Goal: Transaction & Acquisition: Purchase product/service

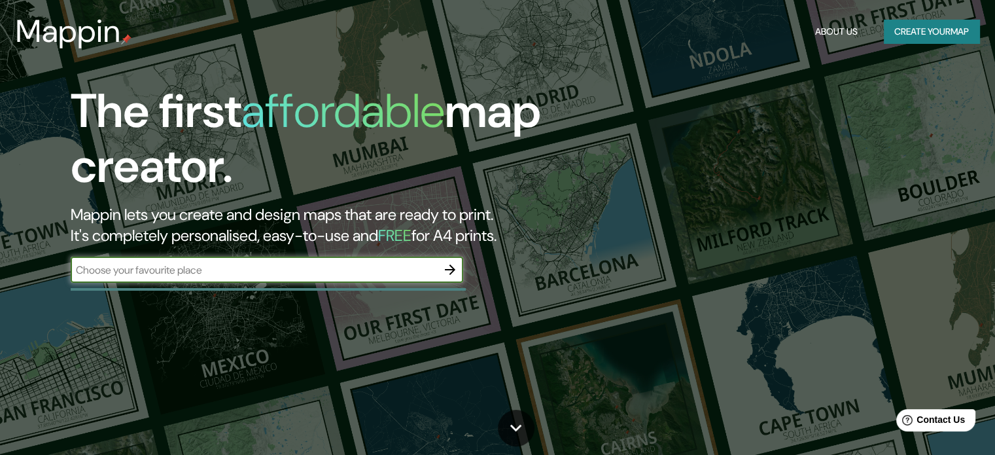
click at [341, 277] on input "text" at bounding box center [254, 269] width 366 height 15
type input "bogota"
click at [455, 268] on icon "button" at bounding box center [450, 270] width 16 height 16
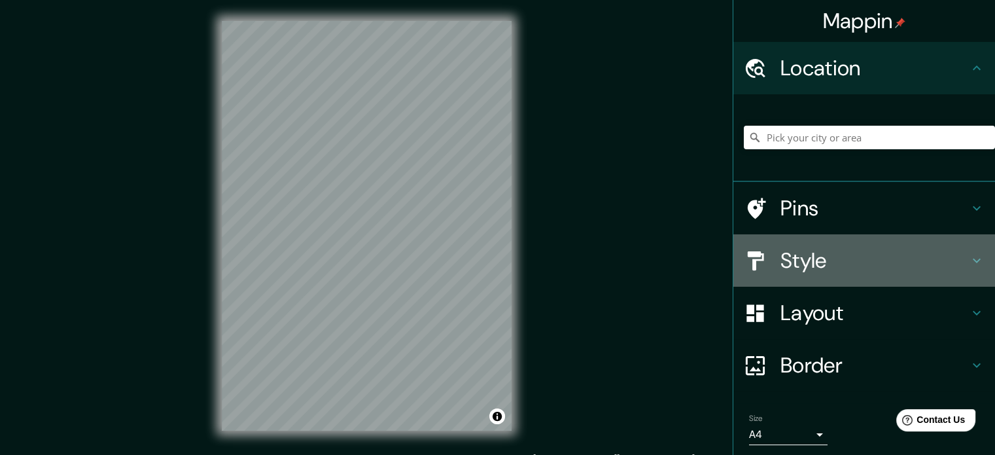
click at [878, 266] on h4 "Style" at bounding box center [874, 260] width 188 height 26
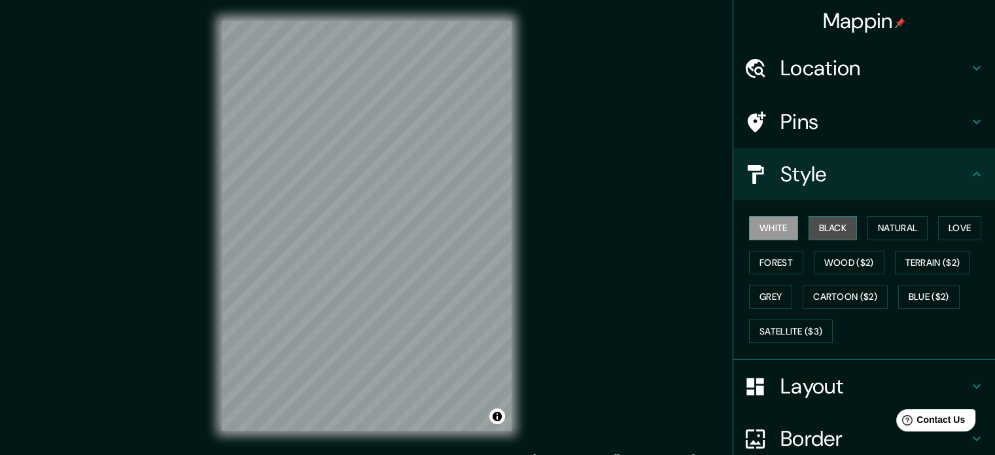
click at [824, 227] on button "Black" at bounding box center [833, 228] width 49 height 24
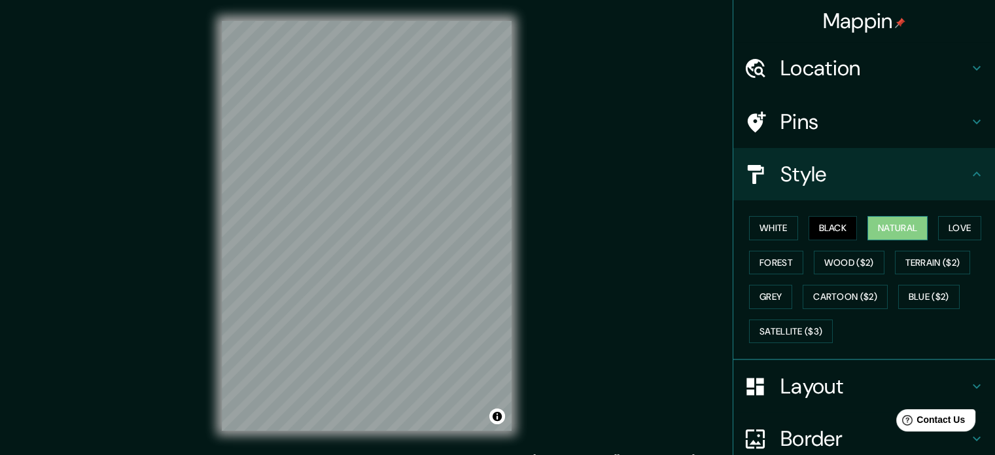
click at [892, 224] on button "Natural" at bounding box center [897, 228] width 60 height 24
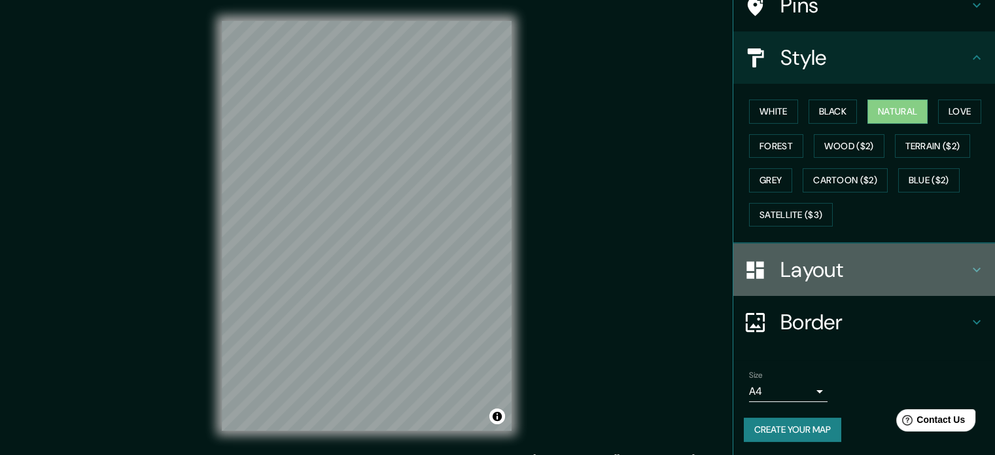
click at [835, 279] on h4 "Layout" at bounding box center [874, 269] width 188 height 26
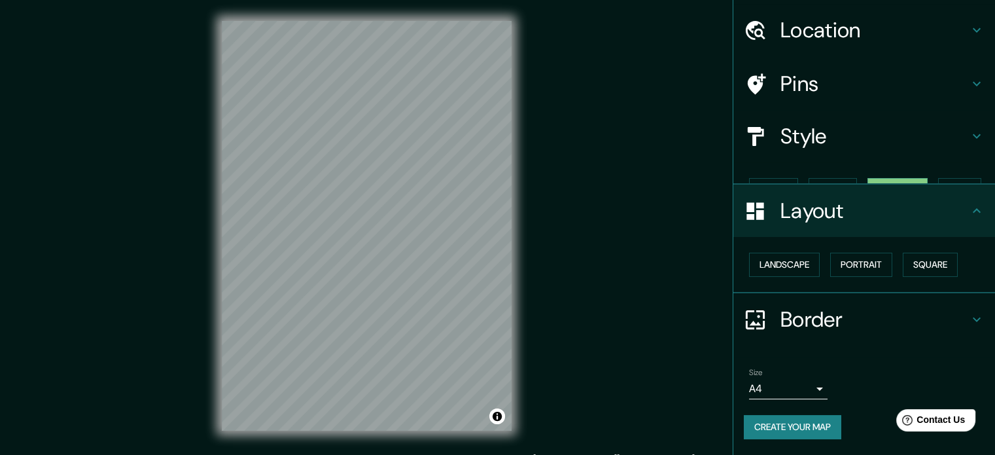
scroll to position [14, 0]
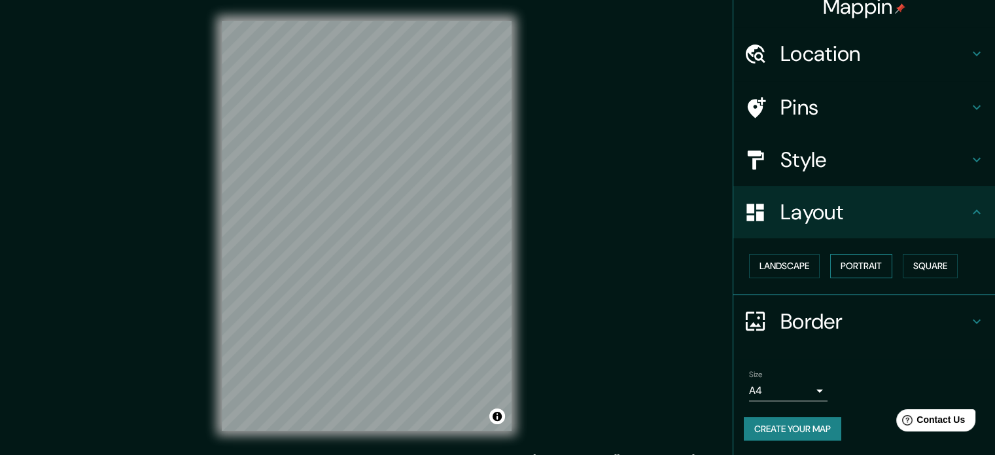
click at [850, 260] on button "Portrait" at bounding box center [861, 266] width 62 height 24
click at [771, 264] on button "Landscape" at bounding box center [784, 266] width 71 height 24
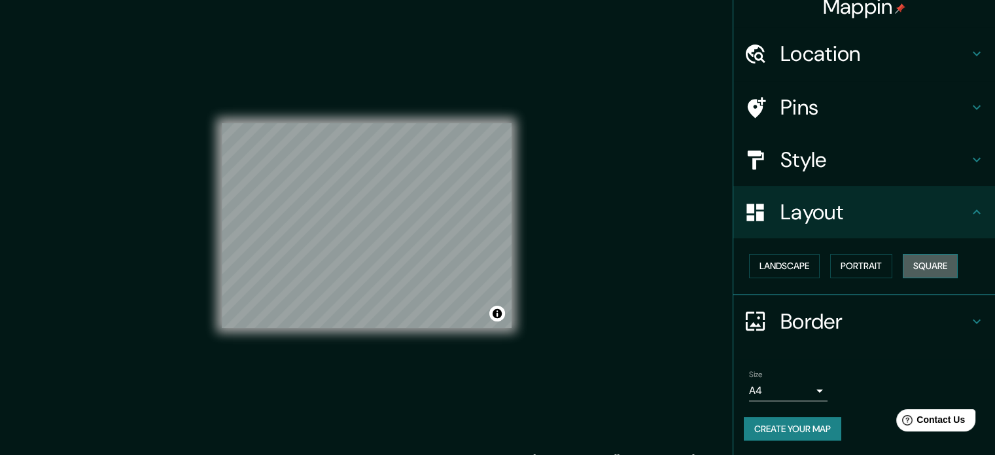
click at [903, 265] on button "Square" at bounding box center [930, 266] width 55 height 24
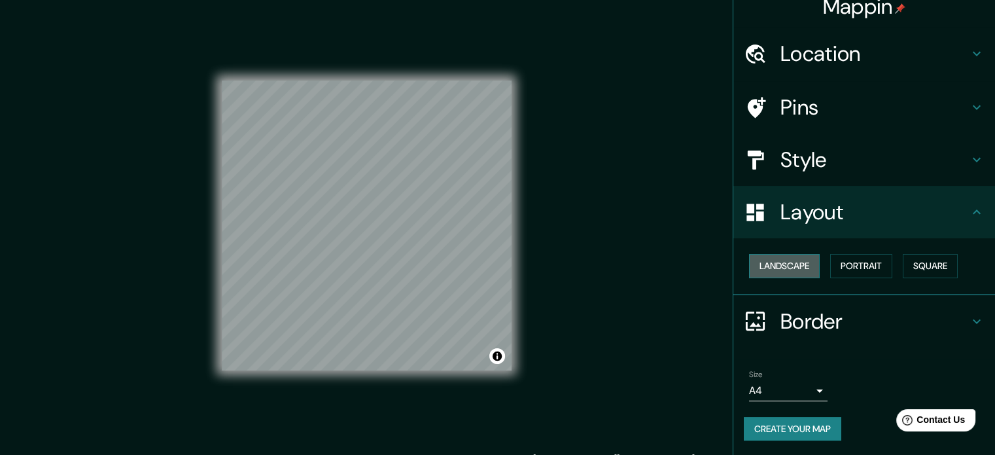
click at [790, 266] on button "Landscape" at bounding box center [784, 266] width 71 height 24
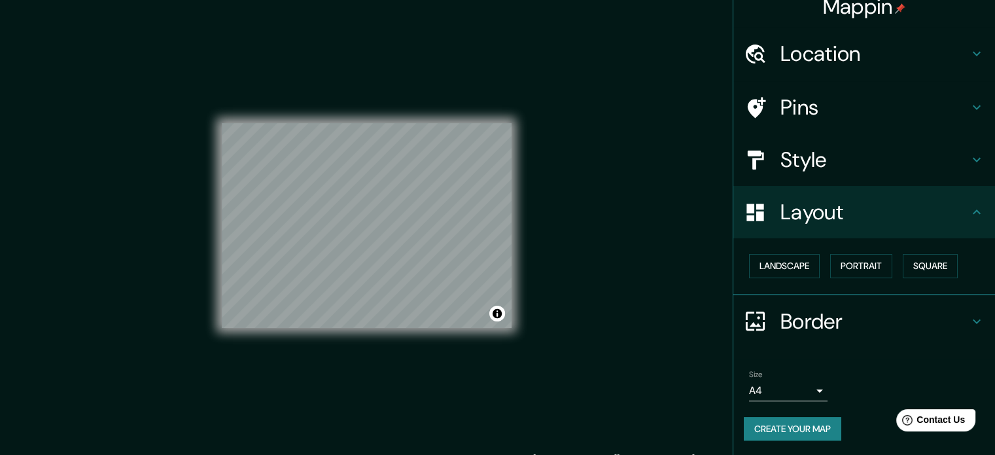
click at [801, 327] on h4 "Border" at bounding box center [874, 321] width 188 height 26
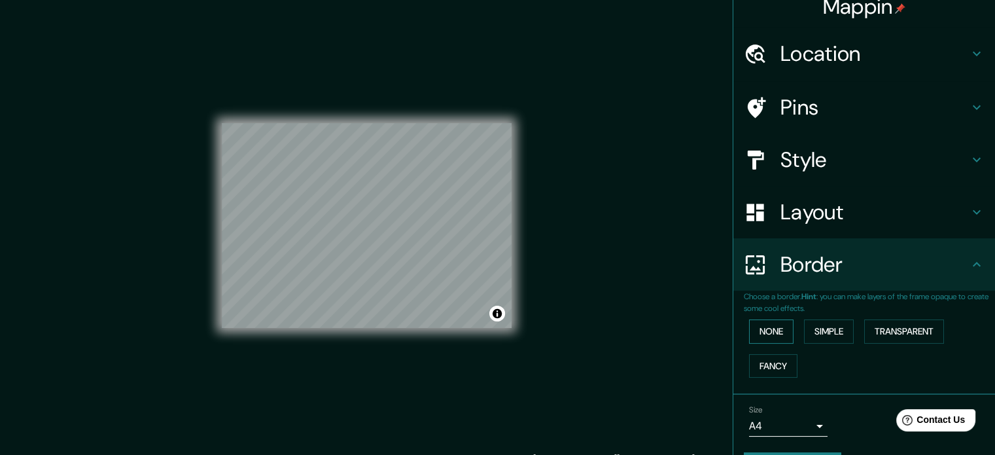
click at [749, 328] on button "None" at bounding box center [771, 331] width 44 height 24
click at [826, 327] on button "Simple" at bounding box center [829, 331] width 50 height 24
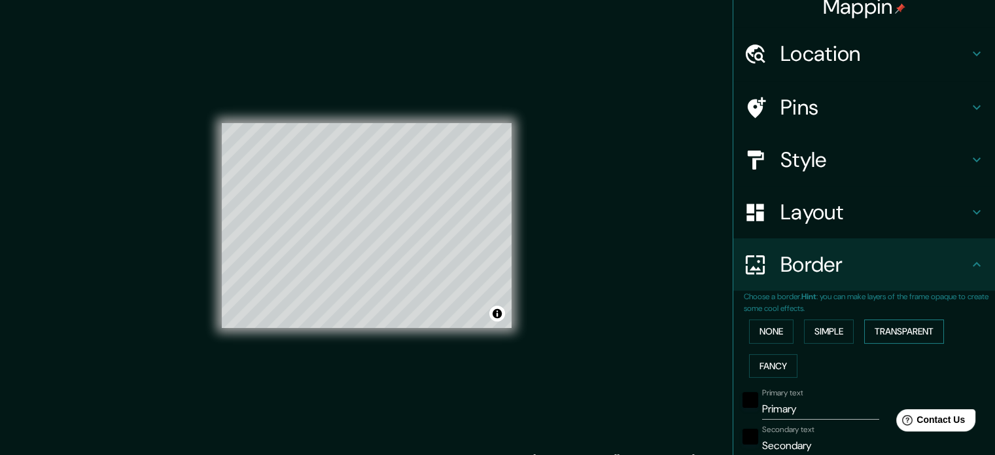
click at [878, 327] on button "Transparent" at bounding box center [904, 331] width 80 height 24
click at [758, 370] on button "Fancy" at bounding box center [773, 366] width 48 height 24
click at [764, 335] on button "None" at bounding box center [771, 331] width 44 height 24
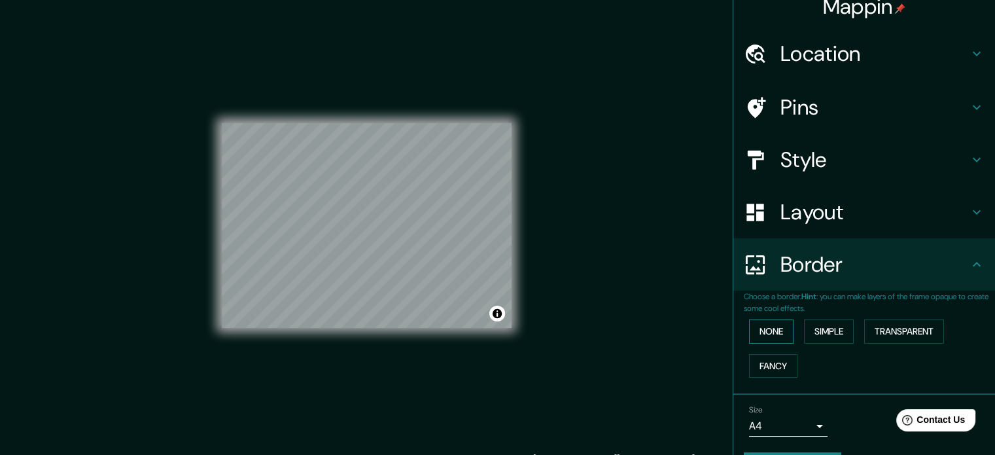
scroll to position [0, 0]
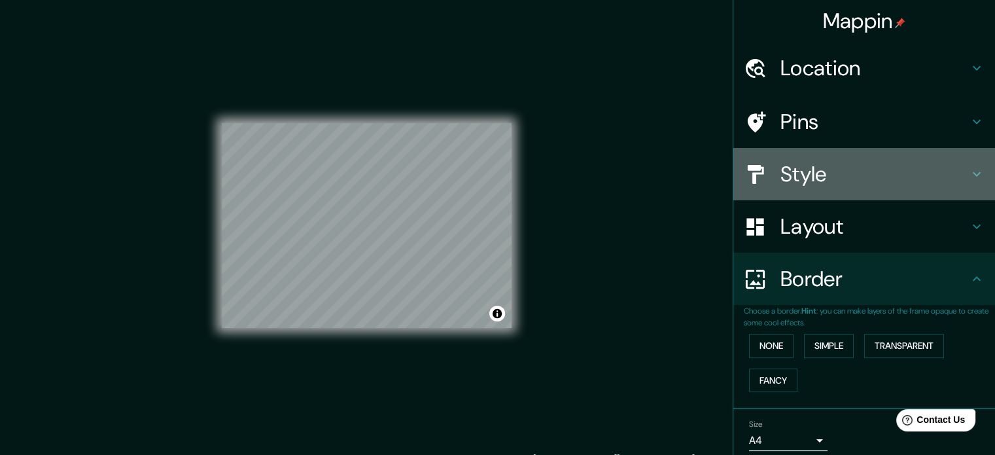
click at [870, 194] on div "Style" at bounding box center [864, 174] width 262 height 52
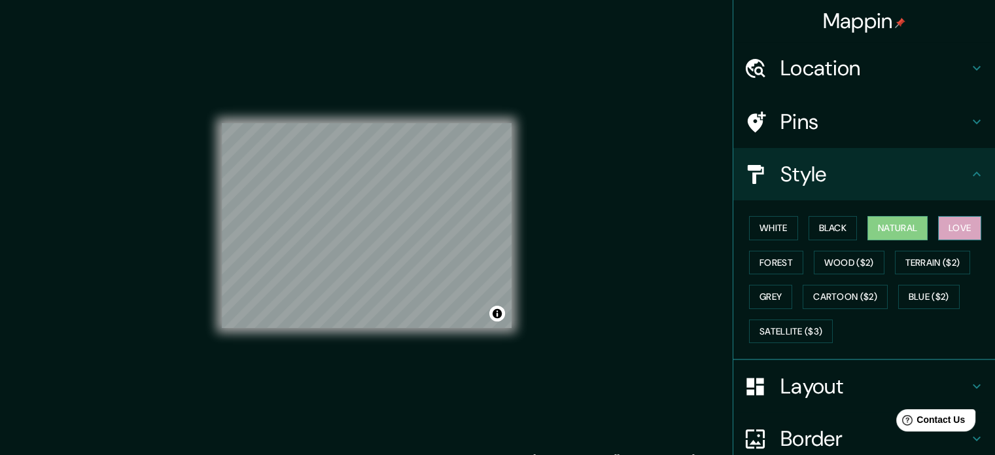
click at [948, 224] on button "Love" at bounding box center [959, 228] width 43 height 24
click at [789, 261] on button "Forest" at bounding box center [776, 263] width 54 height 24
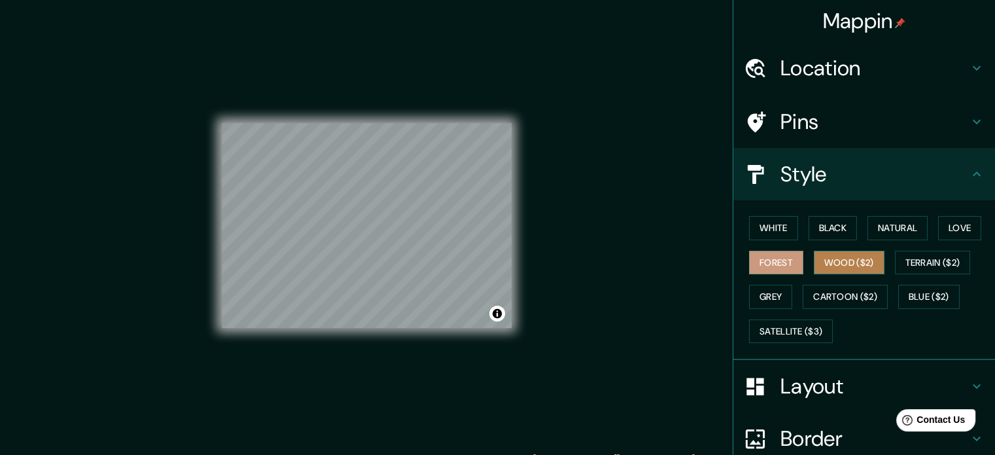
click at [848, 262] on button "Wood ($2)" at bounding box center [849, 263] width 71 height 24
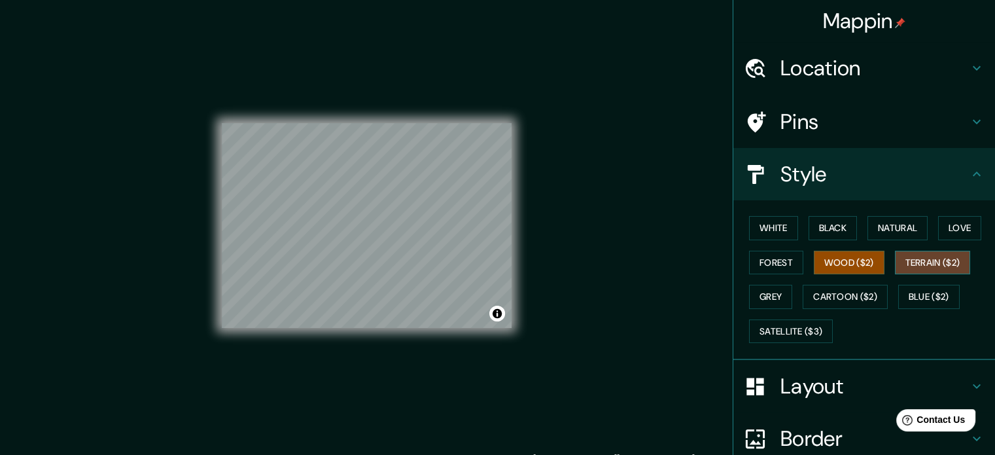
click at [930, 262] on button "Terrain ($2)" at bounding box center [933, 263] width 76 height 24
click at [770, 302] on button "Grey" at bounding box center [770, 297] width 43 height 24
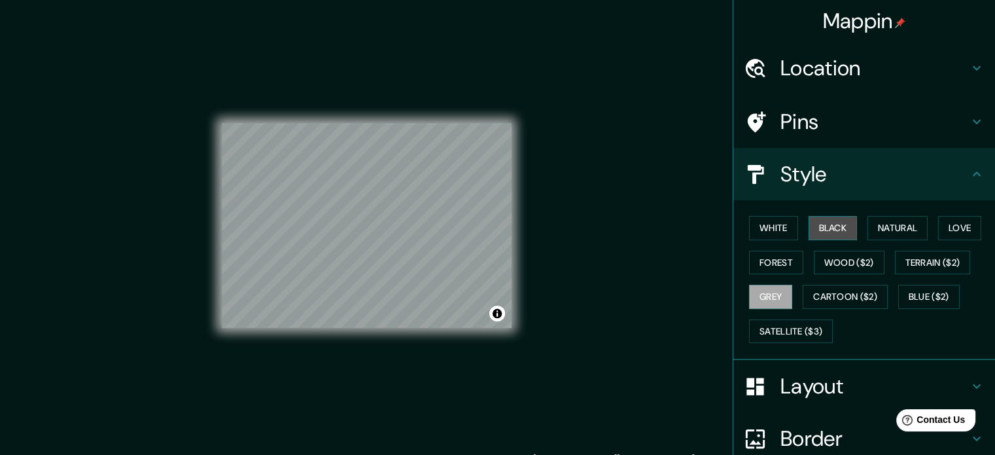
click at [809, 227] on button "Black" at bounding box center [833, 228] width 49 height 24
click at [779, 228] on button "White" at bounding box center [773, 228] width 49 height 24
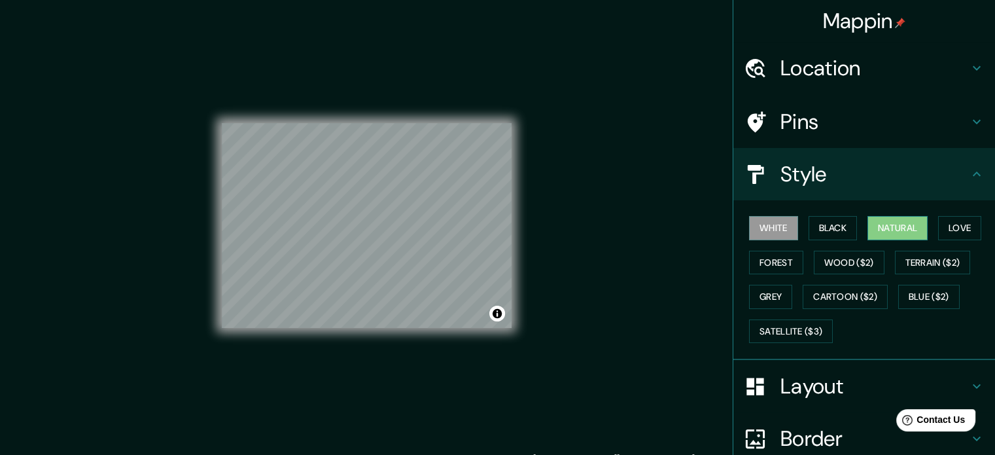
click at [886, 228] on button "Natural" at bounding box center [897, 228] width 60 height 24
drag, startPoint x: 584, startPoint y: 262, endPoint x: 565, endPoint y: 206, distance: 59.2
click at [565, 206] on div "Mappin Location Pins Style White Black Natural Love Forest Wood ($2) Terrain ($…" at bounding box center [497, 236] width 995 height 472
